Goal: Check status: Check status

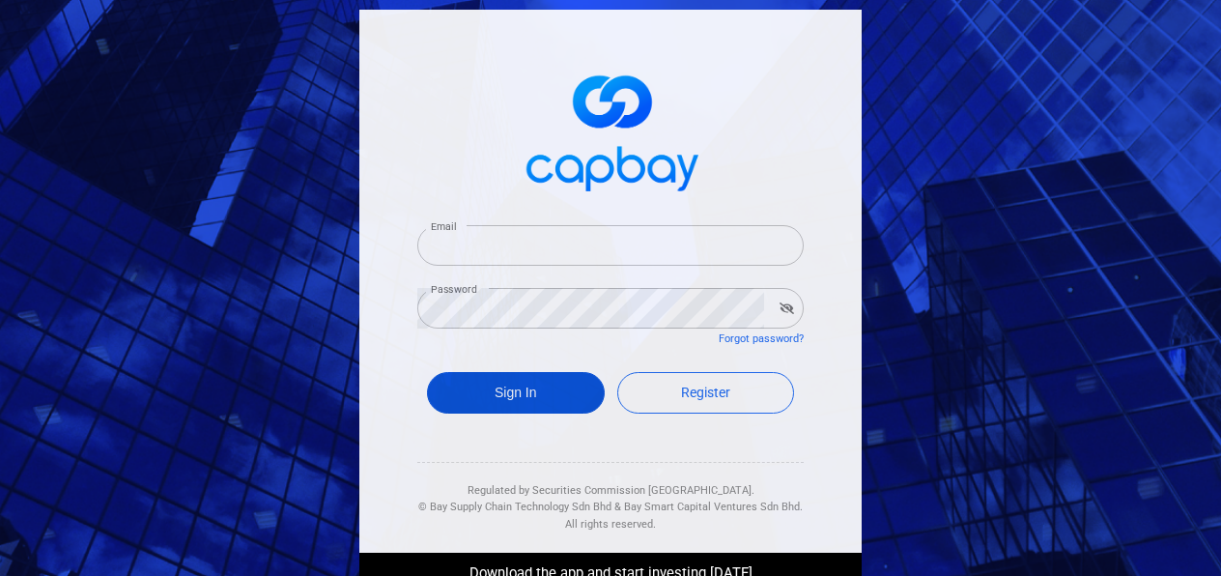
type input "[EMAIL_ADDRESS][DOMAIN_NAME]"
click at [462, 399] on button "Sign In" at bounding box center [516, 393] width 178 height 42
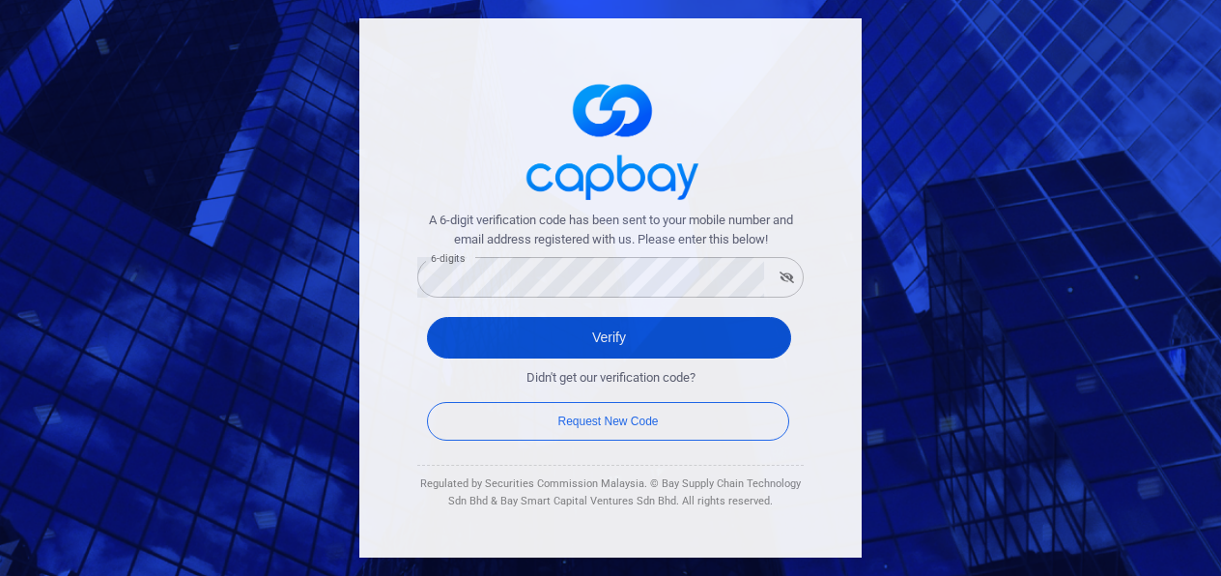
click at [464, 337] on button "Verify" at bounding box center [609, 338] width 364 height 42
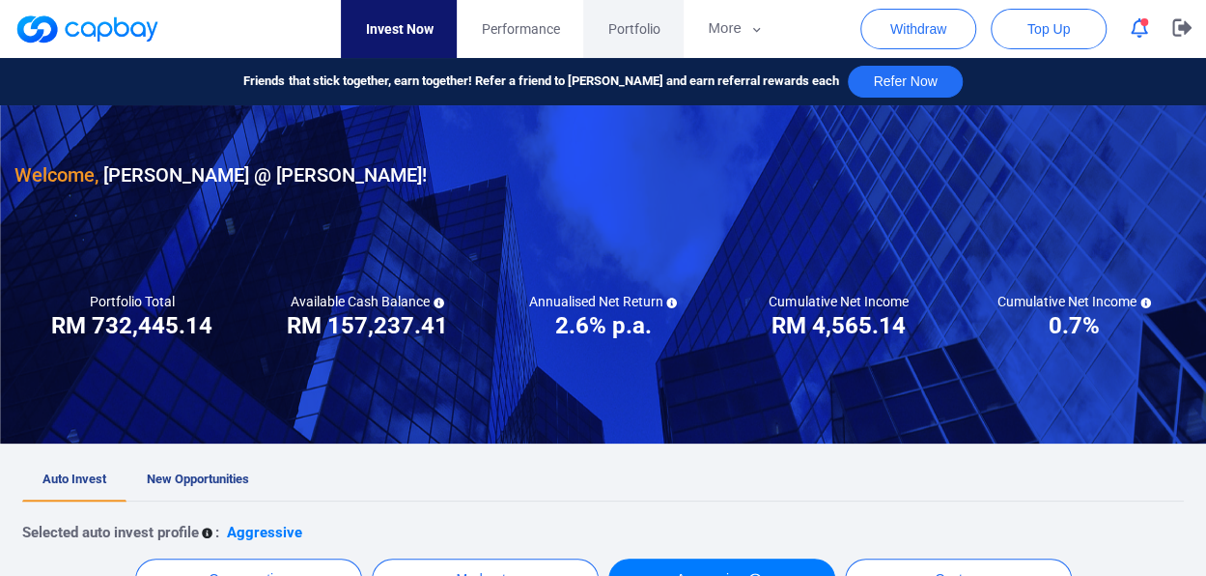
click at [628, 28] on span "Portfolio" at bounding box center [634, 28] width 52 height 21
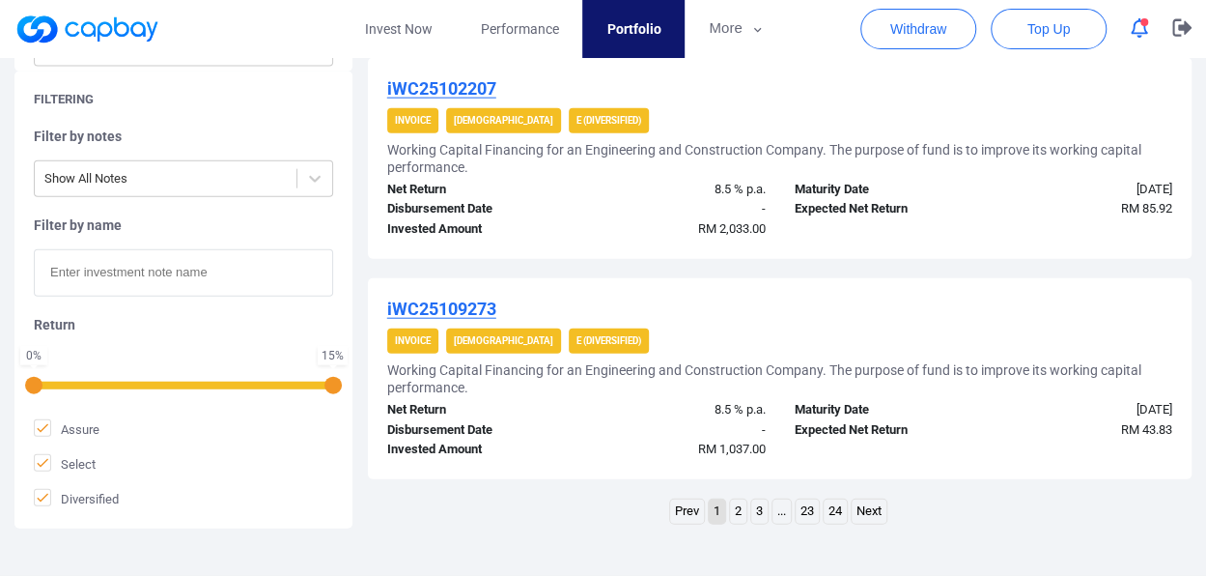
scroll to position [2202, 0]
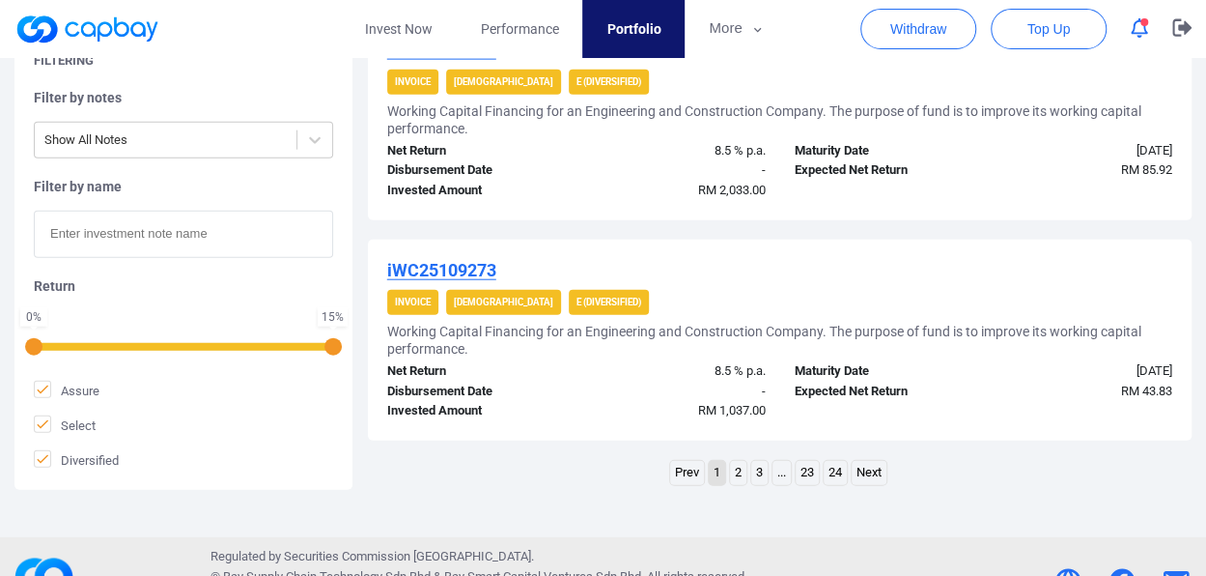
click at [746, 470] on li "2" at bounding box center [738, 473] width 18 height 26
click at [738, 470] on link "2" at bounding box center [738, 473] width 16 height 24
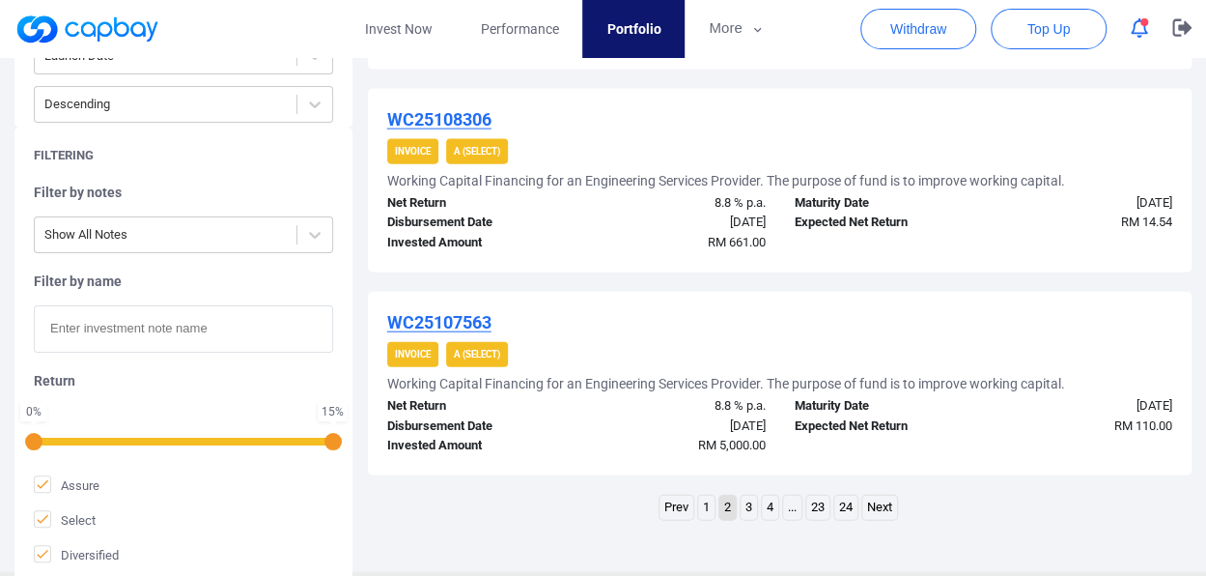
scroll to position [2171, 0]
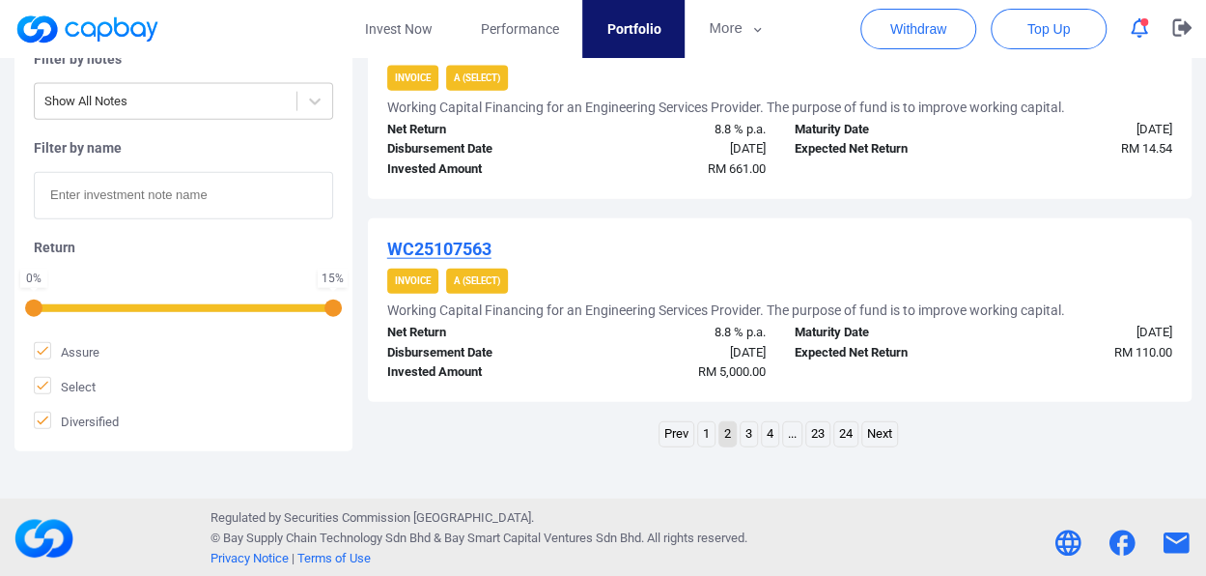
click at [750, 439] on link "3" at bounding box center [749, 434] width 16 height 24
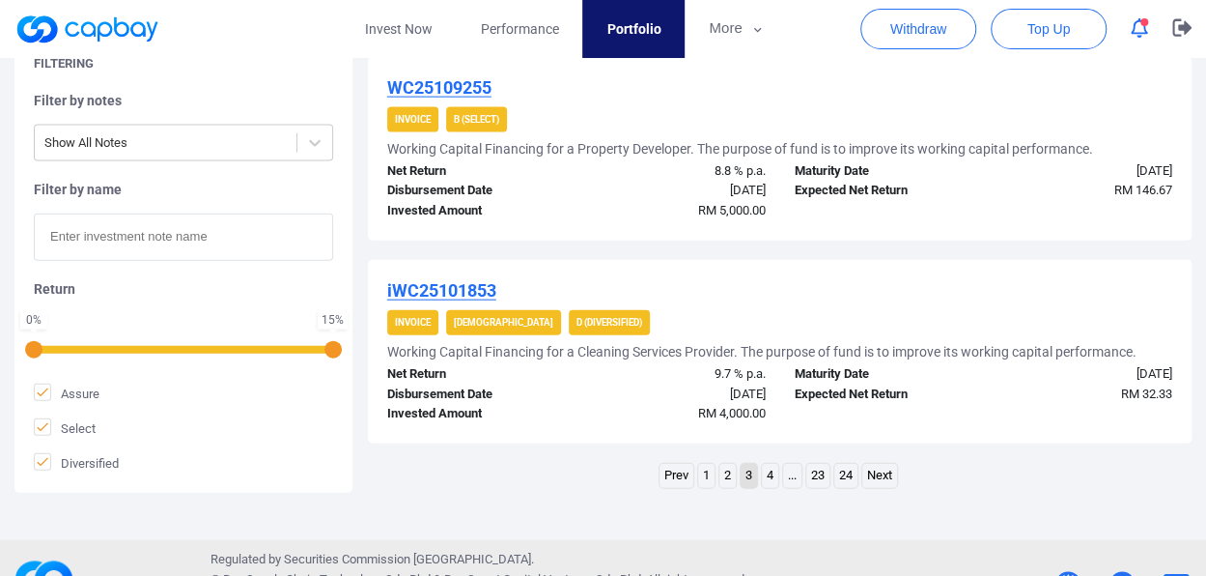
scroll to position [2119, 0]
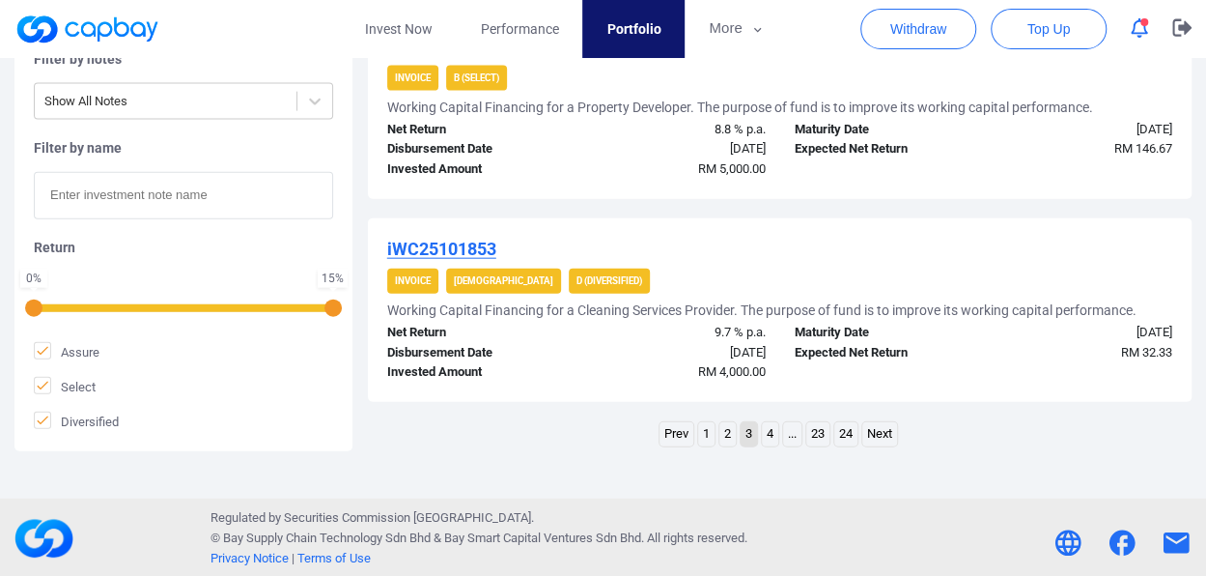
click at [728, 428] on link "2" at bounding box center [728, 434] width 16 height 24
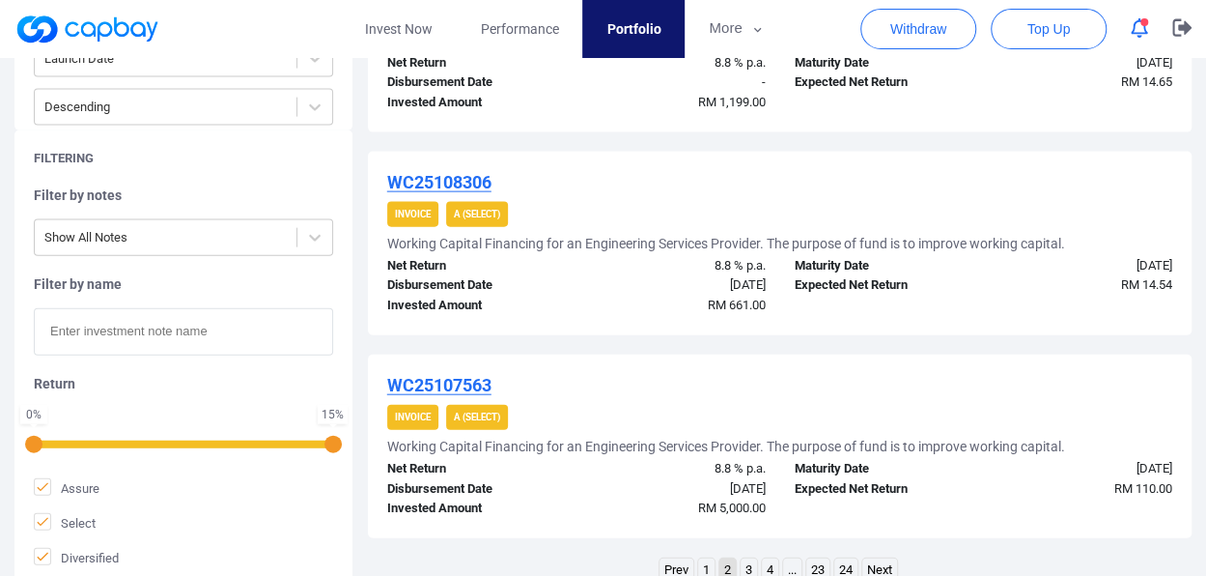
scroll to position [2171, 0]
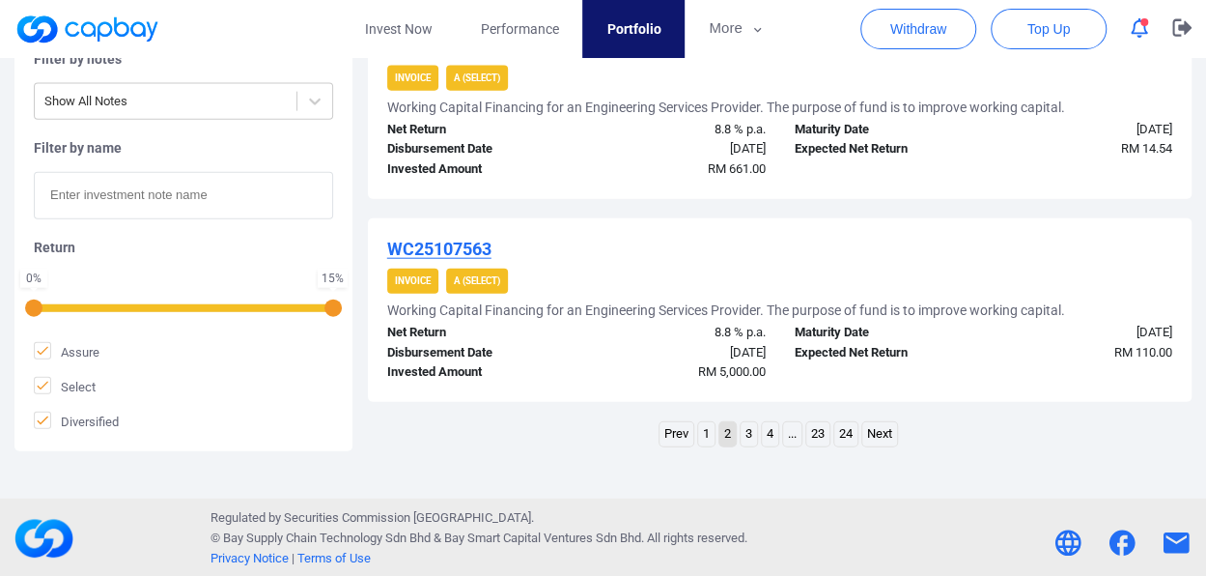
click at [1112, 163] on div "Maturity Date [DATE] Expected Net Return RM 14.54" at bounding box center [983, 150] width 408 height 60
click at [709, 427] on link "1" at bounding box center [706, 434] width 16 height 24
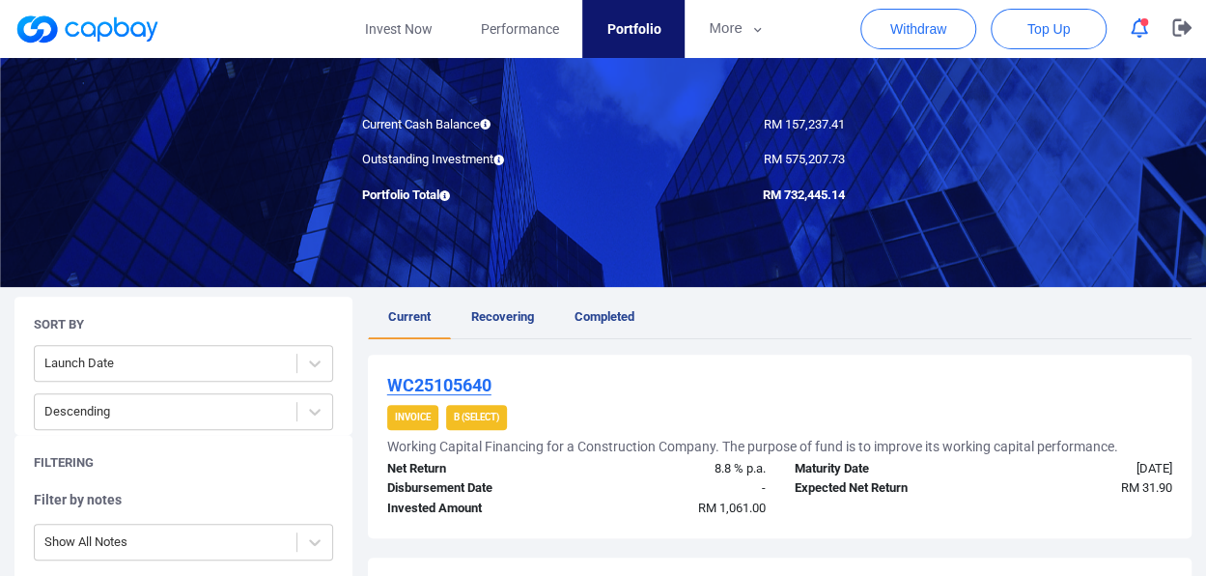
scroll to position [155, 0]
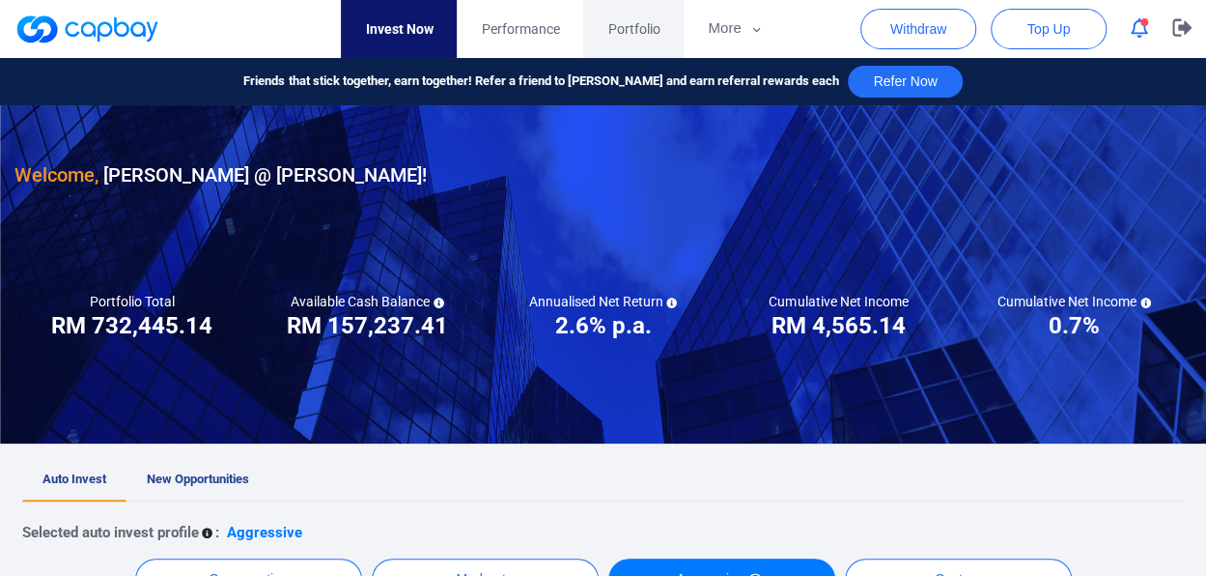
click at [630, 30] on span "Portfolio" at bounding box center [634, 28] width 52 height 21
